Goal: Browse casually

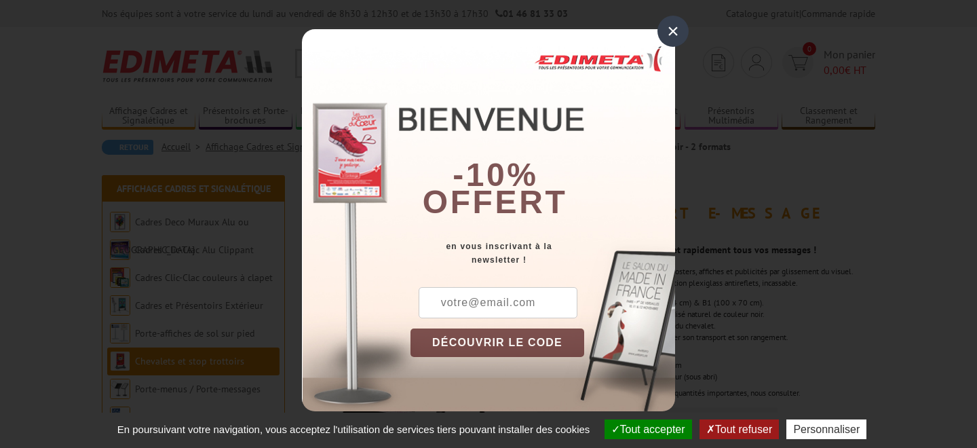
click at [661, 47] on div "-10% offert" at bounding box center [543, 134] width 265 height 183
click at [672, 26] on div "×" at bounding box center [673, 31] width 31 height 31
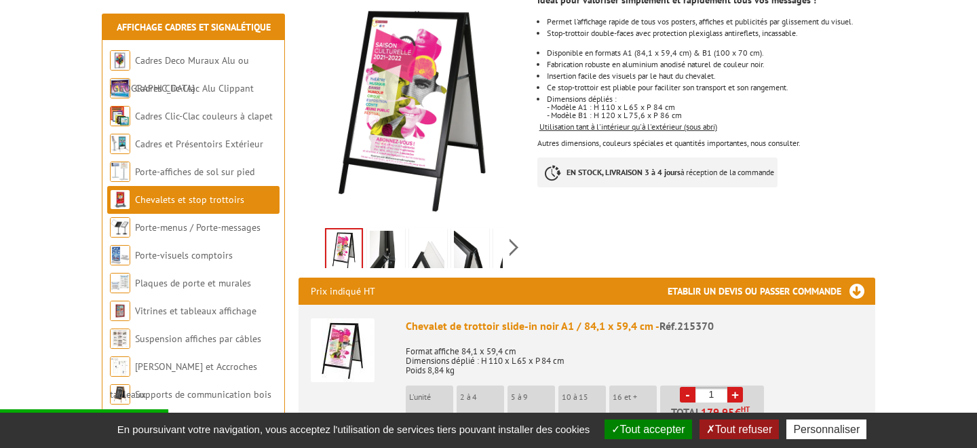
scroll to position [252, 0]
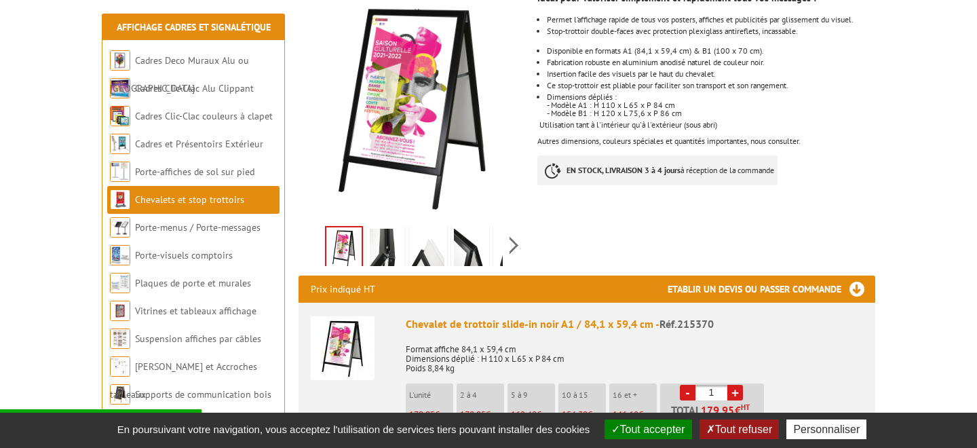
click at [382, 233] on img at bounding box center [386, 250] width 33 height 42
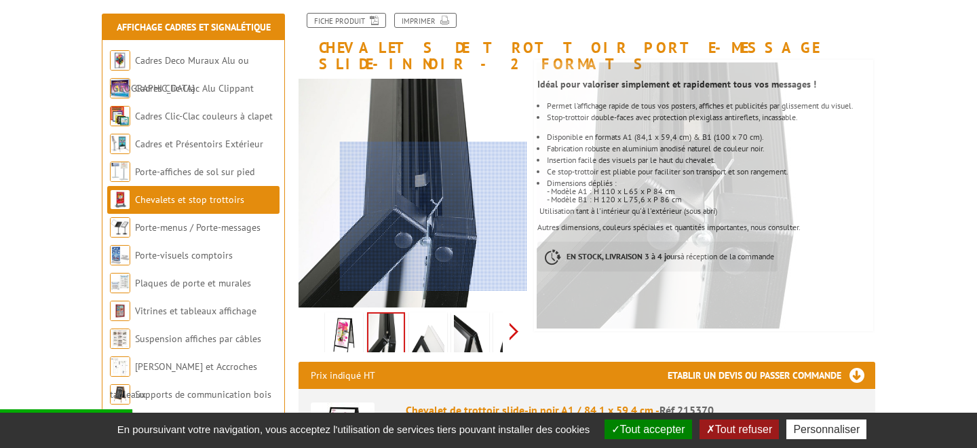
scroll to position [161, 0]
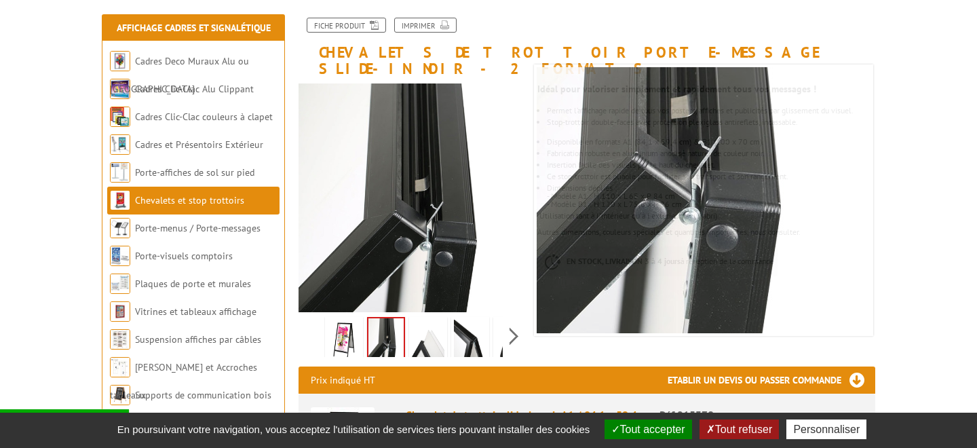
click at [521, 319] on div "Previous Next" at bounding box center [413, 336] width 229 height 48
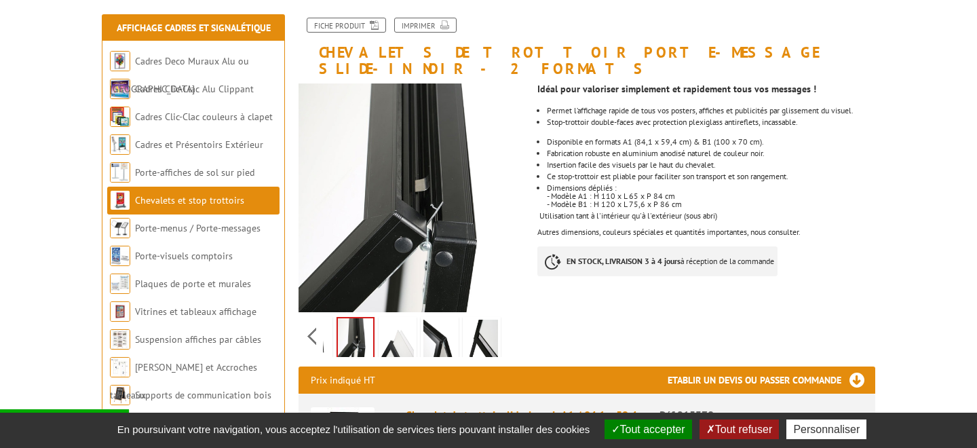
click at [510, 325] on div "Previous Next" at bounding box center [413, 336] width 229 height 48
click at [403, 335] on img at bounding box center [397, 341] width 33 height 42
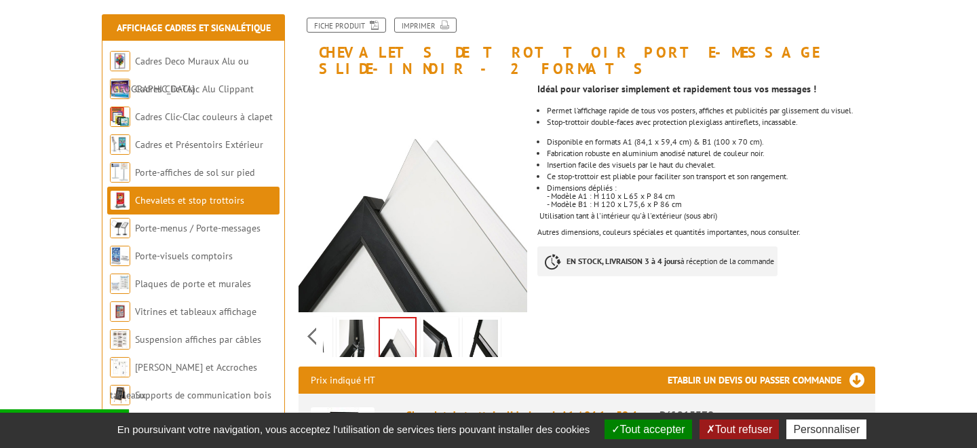
click at [434, 331] on img at bounding box center [440, 341] width 33 height 42
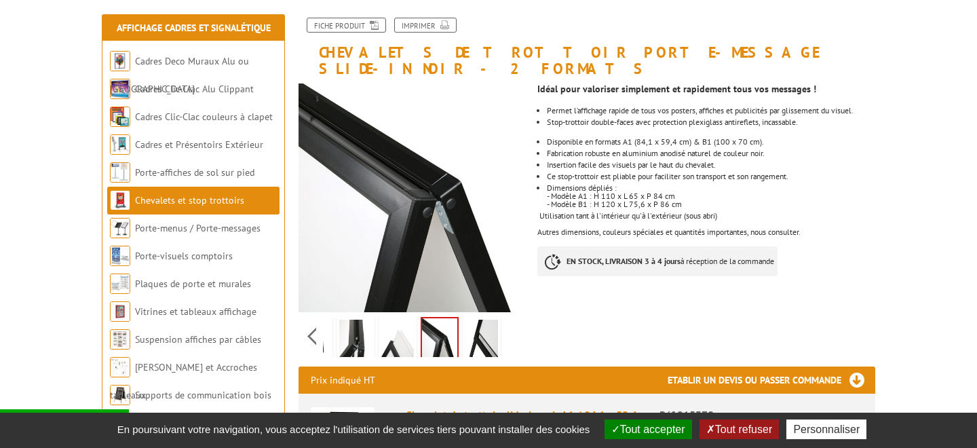
click at [461, 331] on li at bounding box center [482, 336] width 42 height 42
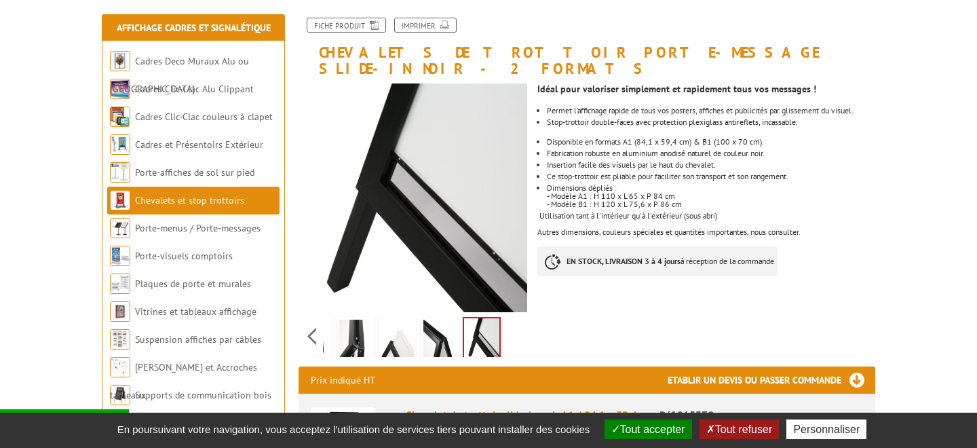
click at [362, 333] on img at bounding box center [355, 341] width 33 height 42
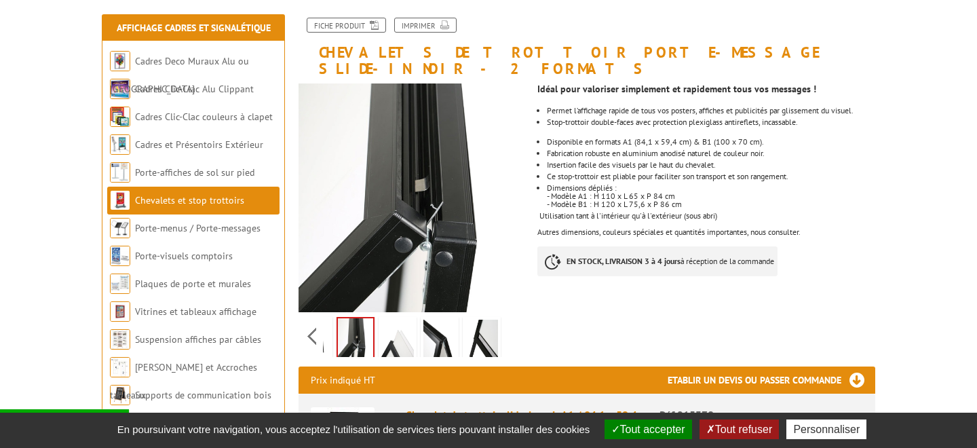
click at [323, 333] on img at bounding box center [313, 341] width 33 height 42
